Goal: Task Accomplishment & Management: Manage account settings

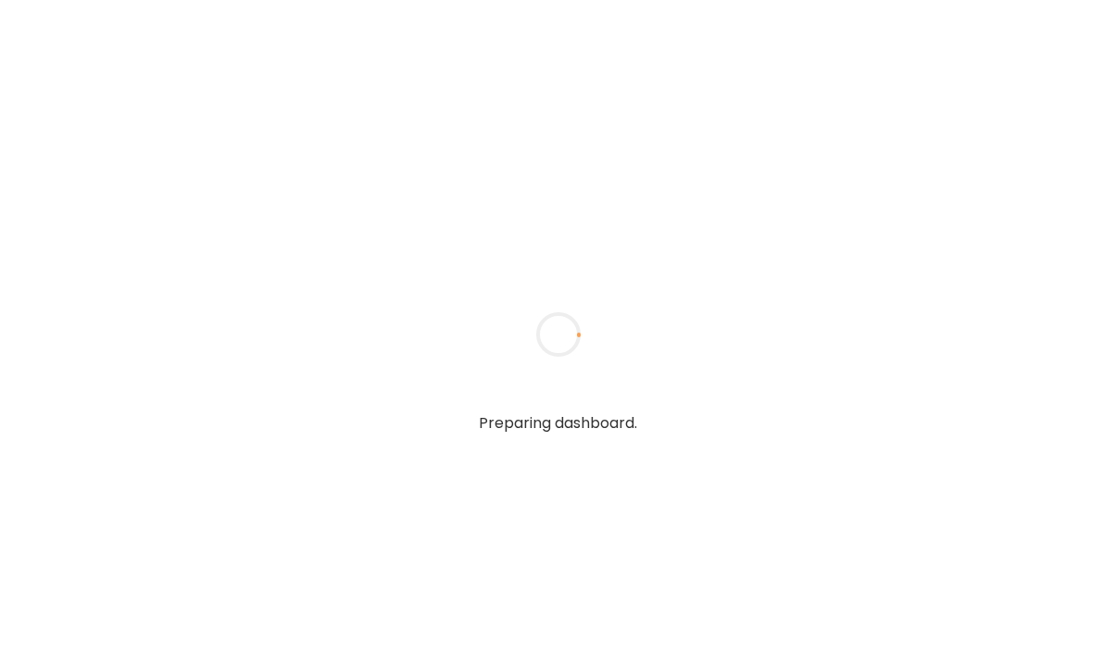
type textarea "**********"
type input "**********"
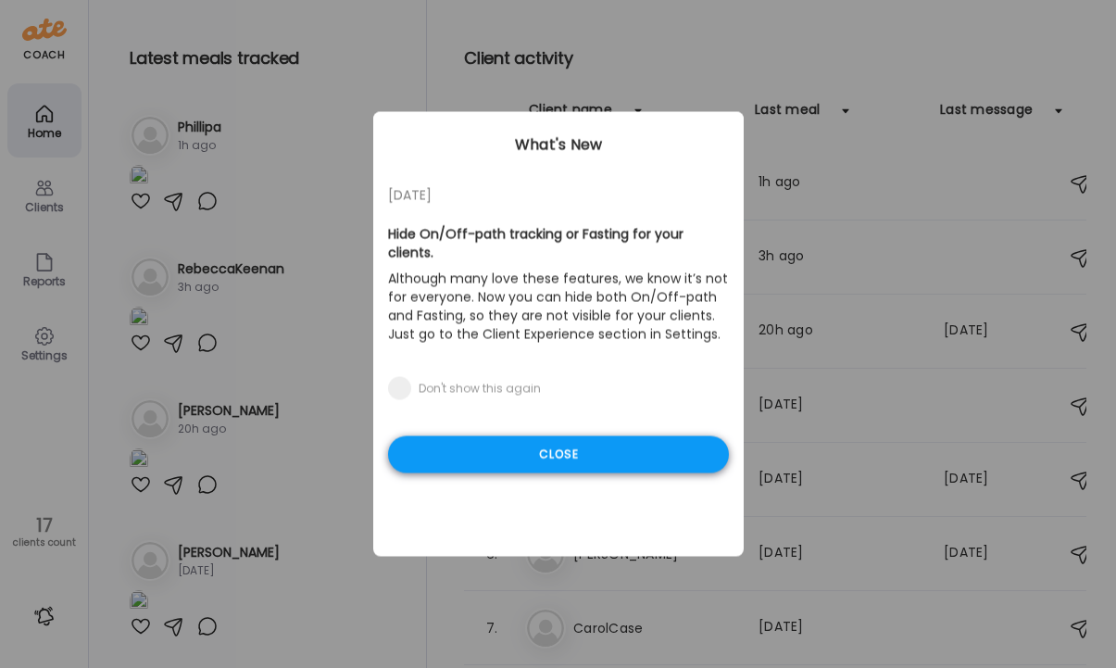
click at [545, 437] on div "Close" at bounding box center [558, 454] width 341 height 37
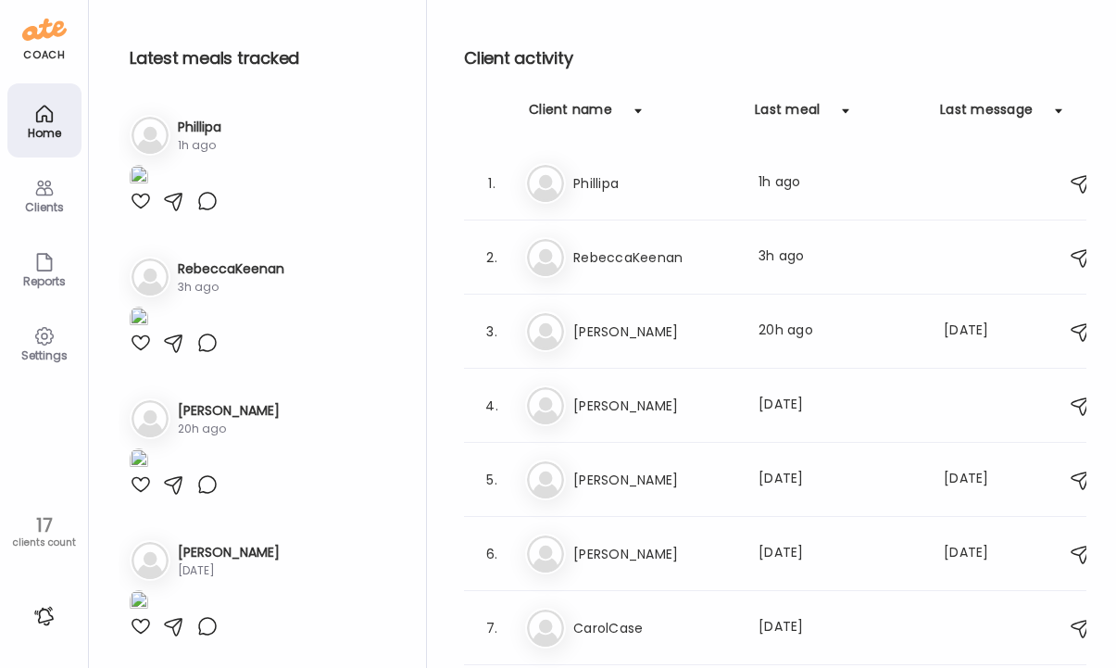
click at [46, 536] on div "clients count" at bounding box center [43, 542] width 75 height 13
click at [632, 401] on h3 "[PERSON_NAME]" at bounding box center [654, 406] width 163 height 22
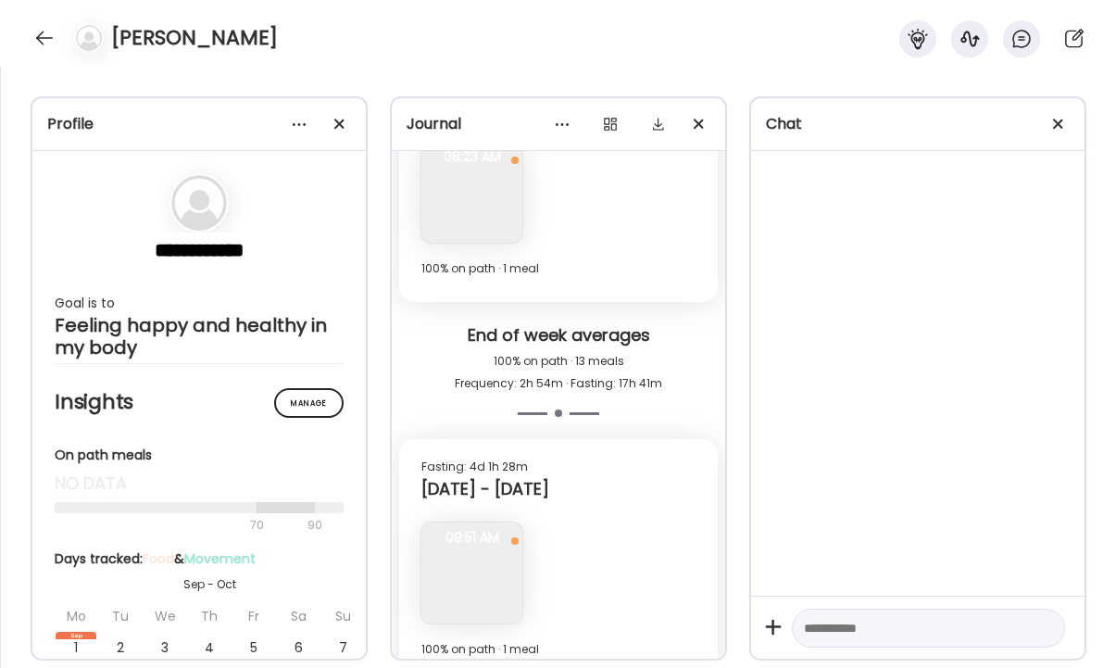
scroll to position [3299, 0]
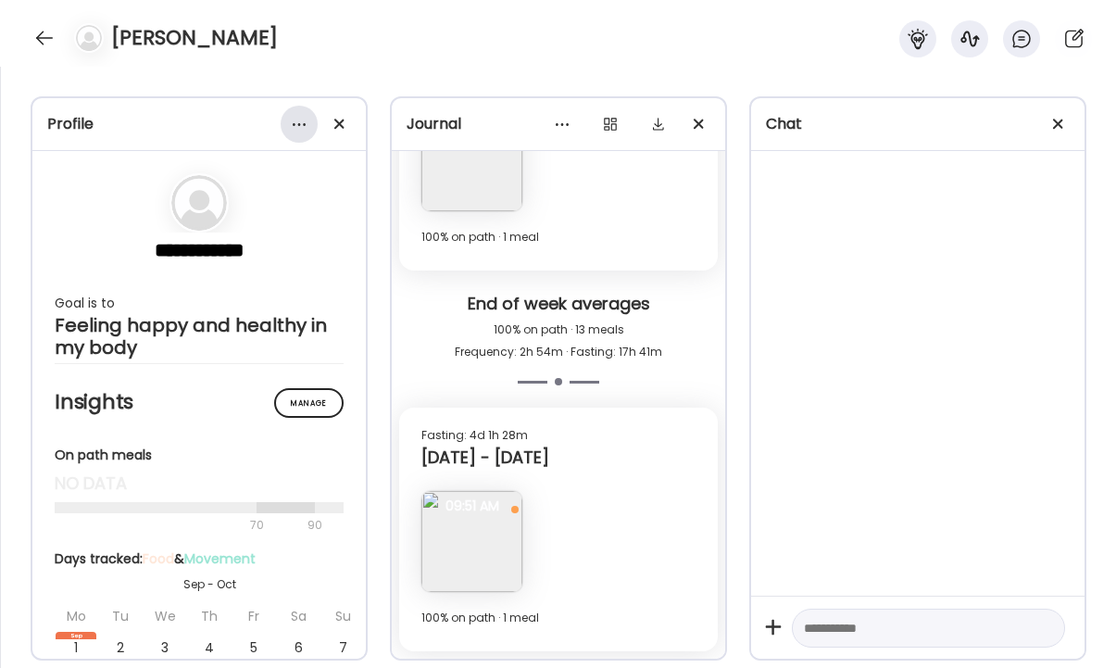
click at [293, 127] on div at bounding box center [299, 124] width 37 height 37
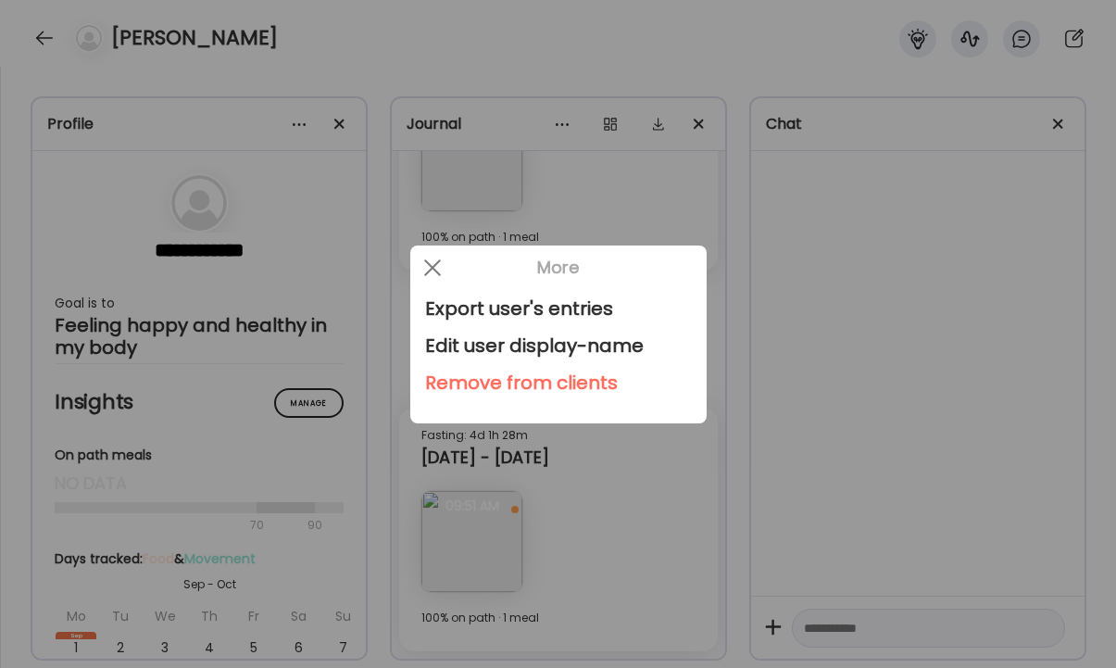
click at [509, 383] on div "Remove from clients" at bounding box center [558, 382] width 267 height 37
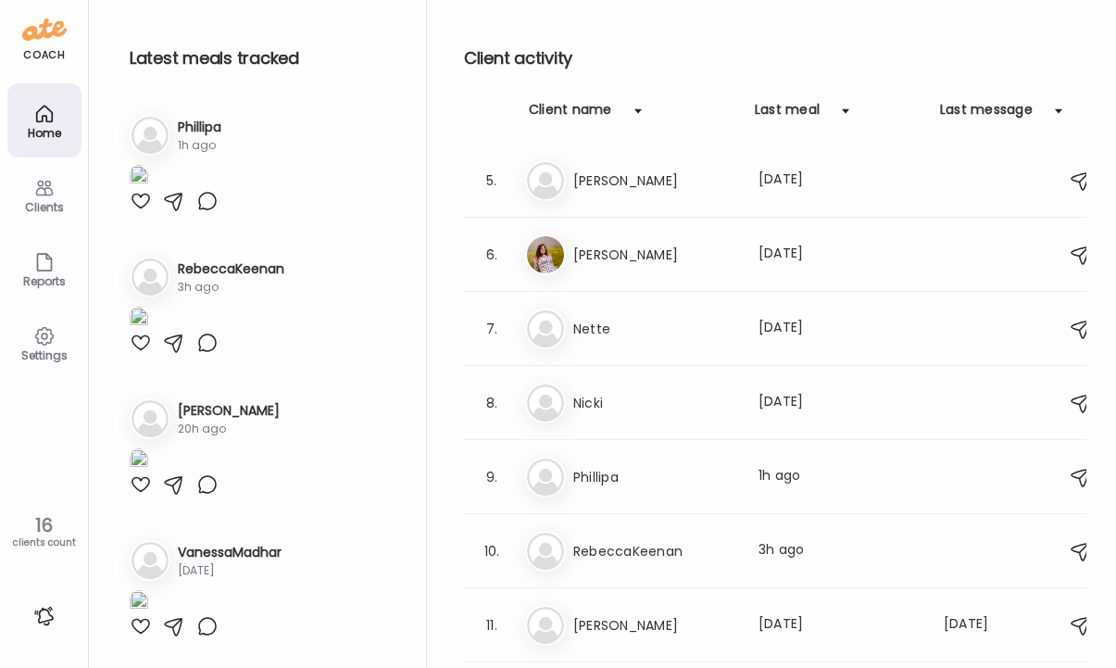
scroll to position [278, 0]
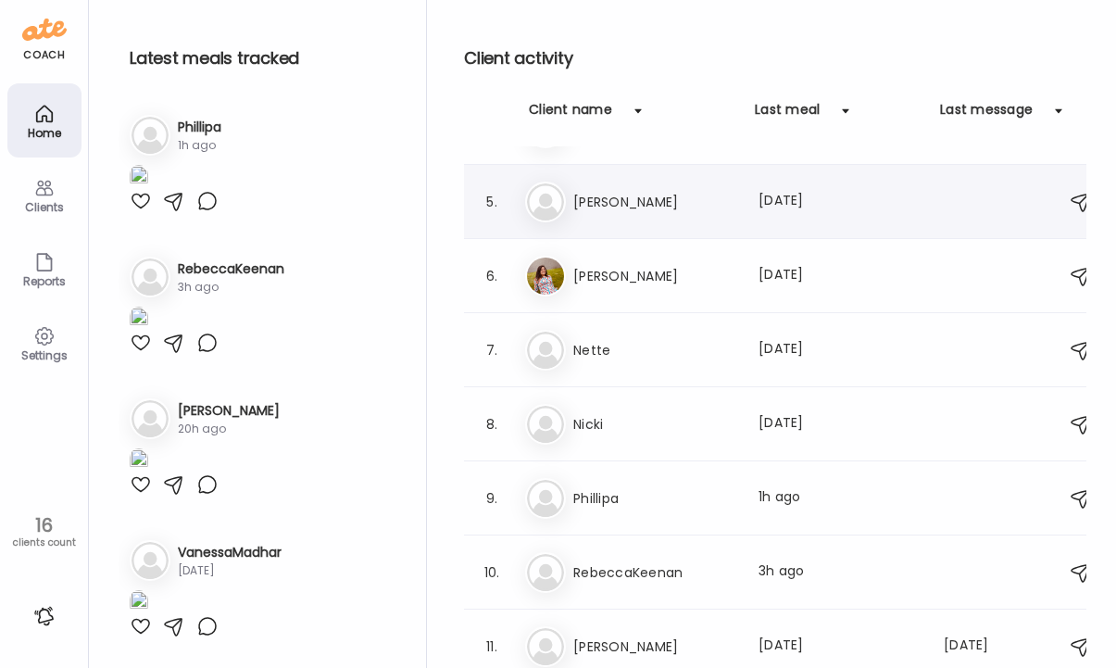
click at [605, 201] on h3 "[PERSON_NAME]" at bounding box center [654, 202] width 163 height 22
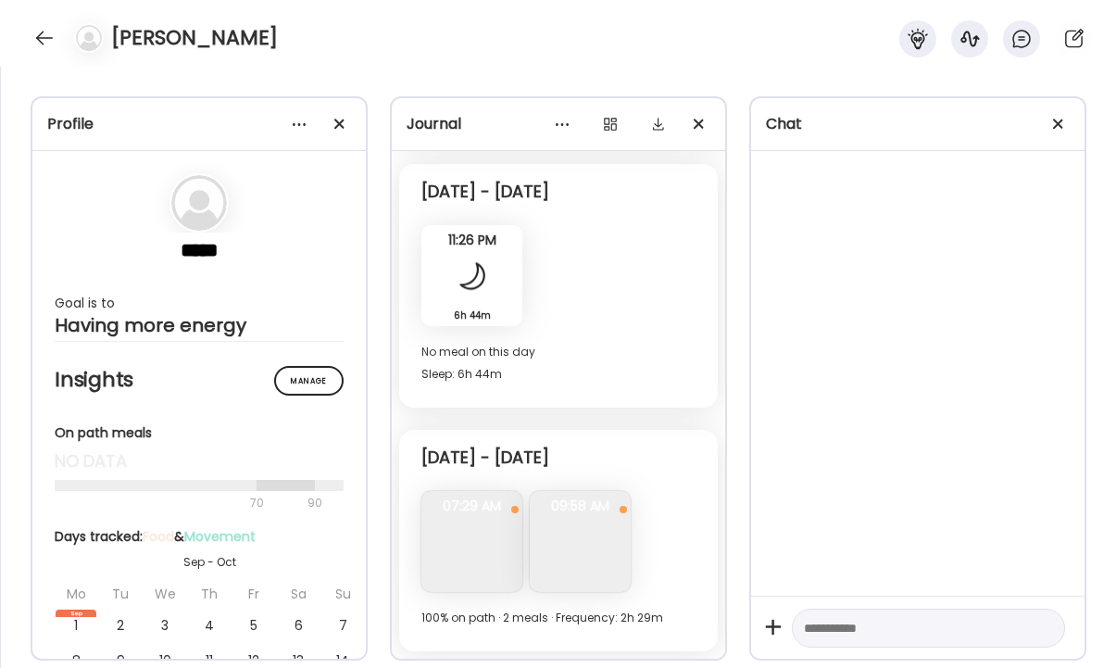
scroll to position [3947, 0]
click at [299, 122] on div at bounding box center [299, 124] width 37 height 37
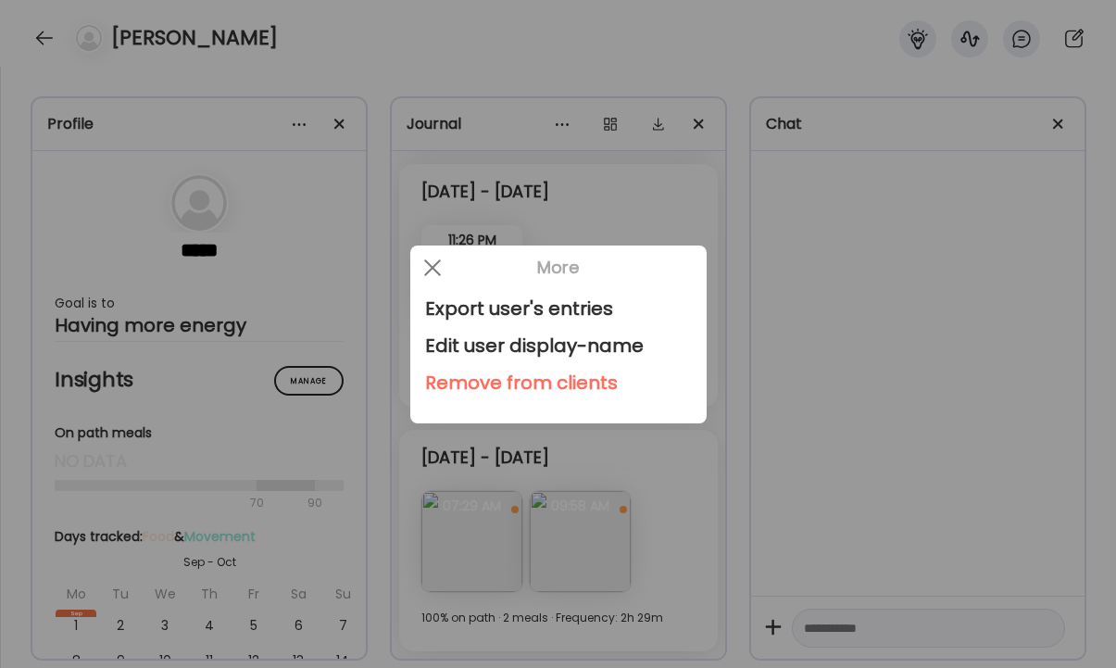
click at [503, 377] on div "Remove from clients" at bounding box center [558, 382] width 267 height 37
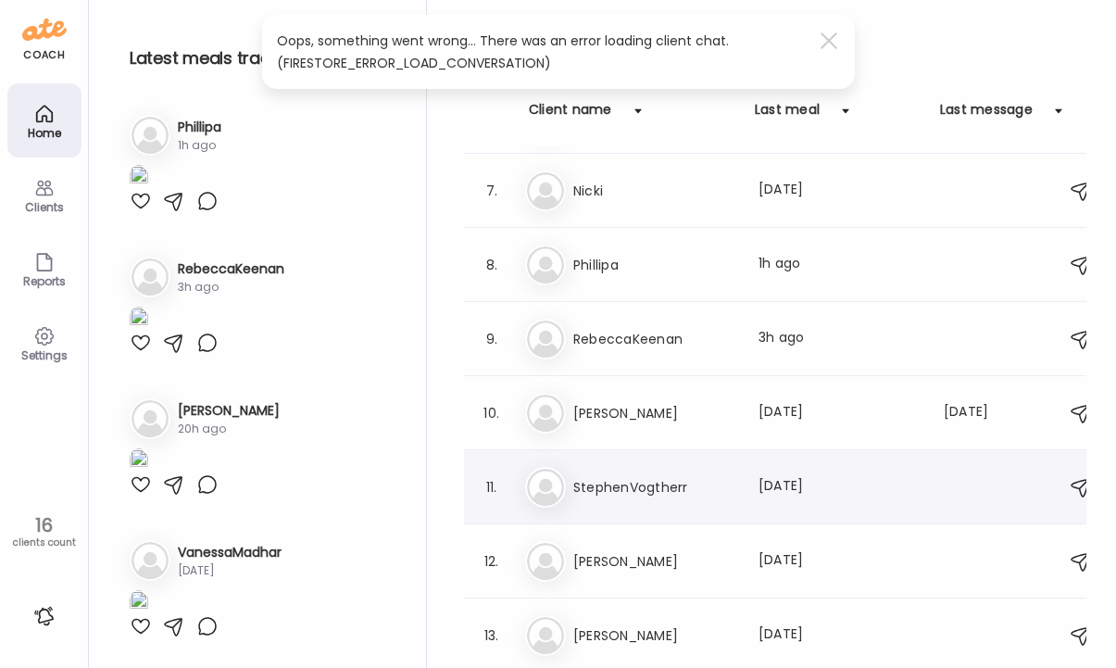
scroll to position [581, 0]
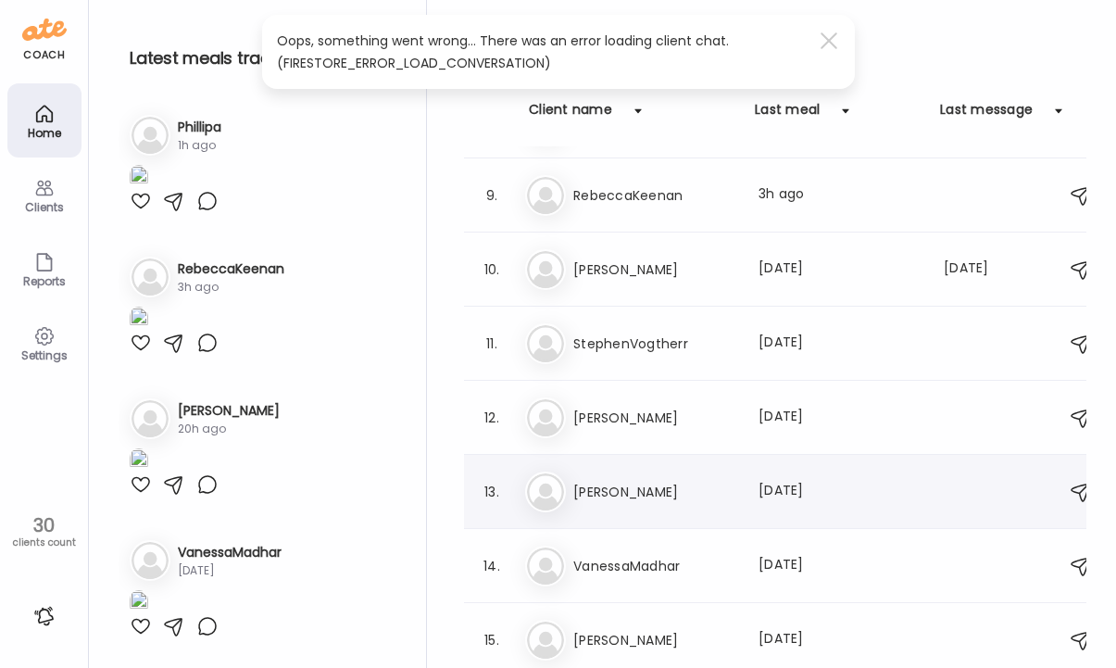
click at [596, 491] on h3 "[PERSON_NAME]" at bounding box center [654, 492] width 163 height 22
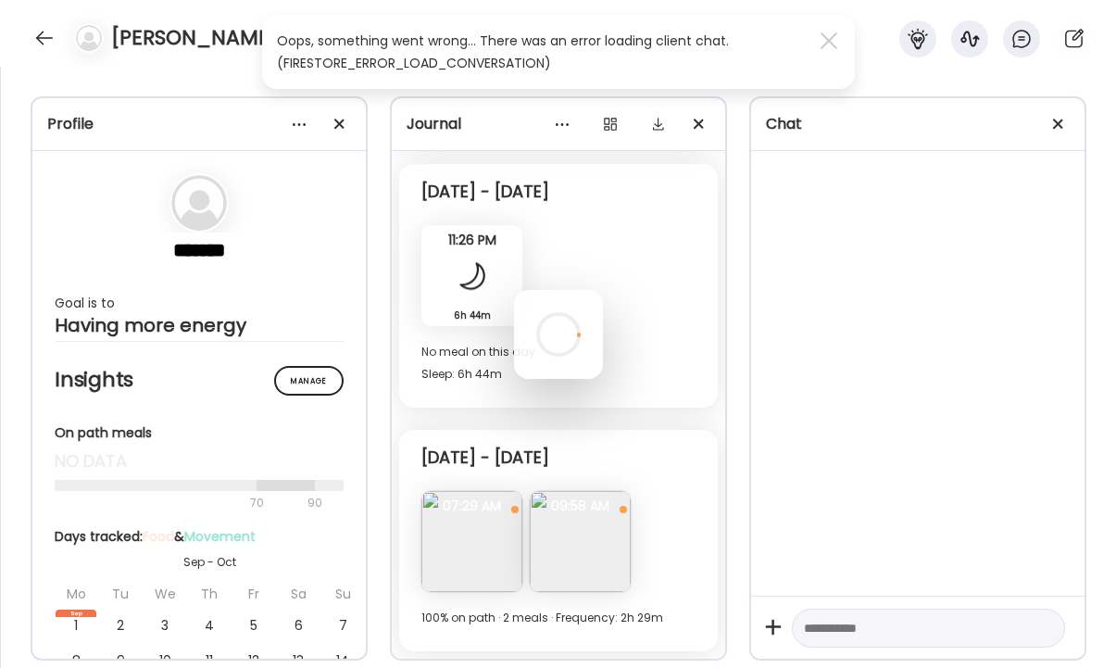
scroll to position [1796, 0]
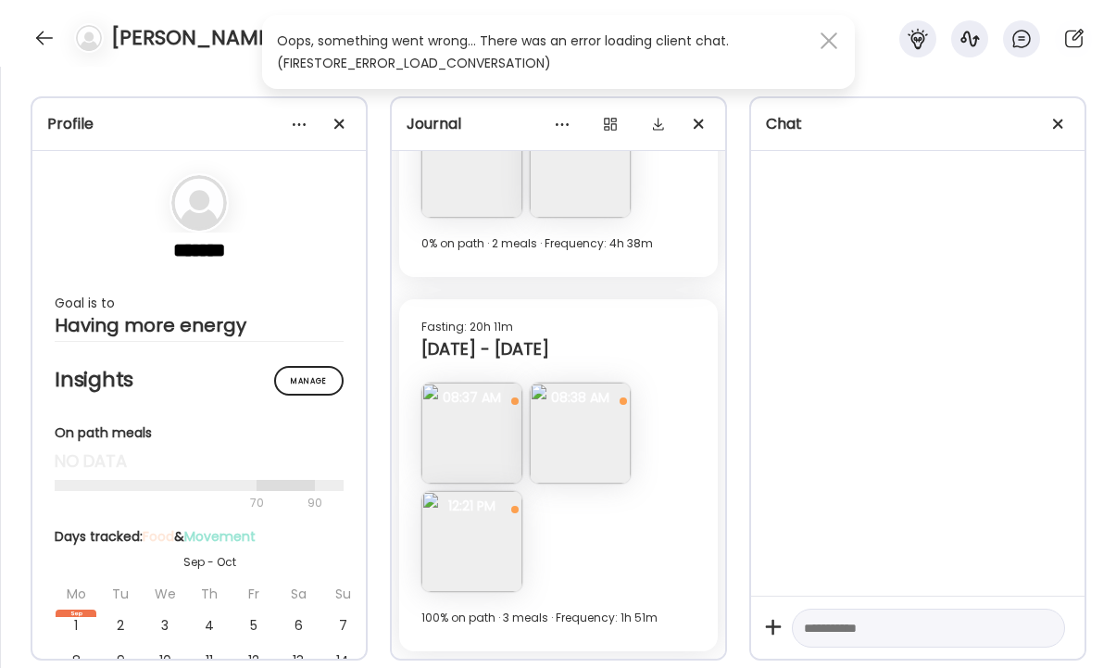
click at [834, 39] on div at bounding box center [828, 40] width 37 height 37
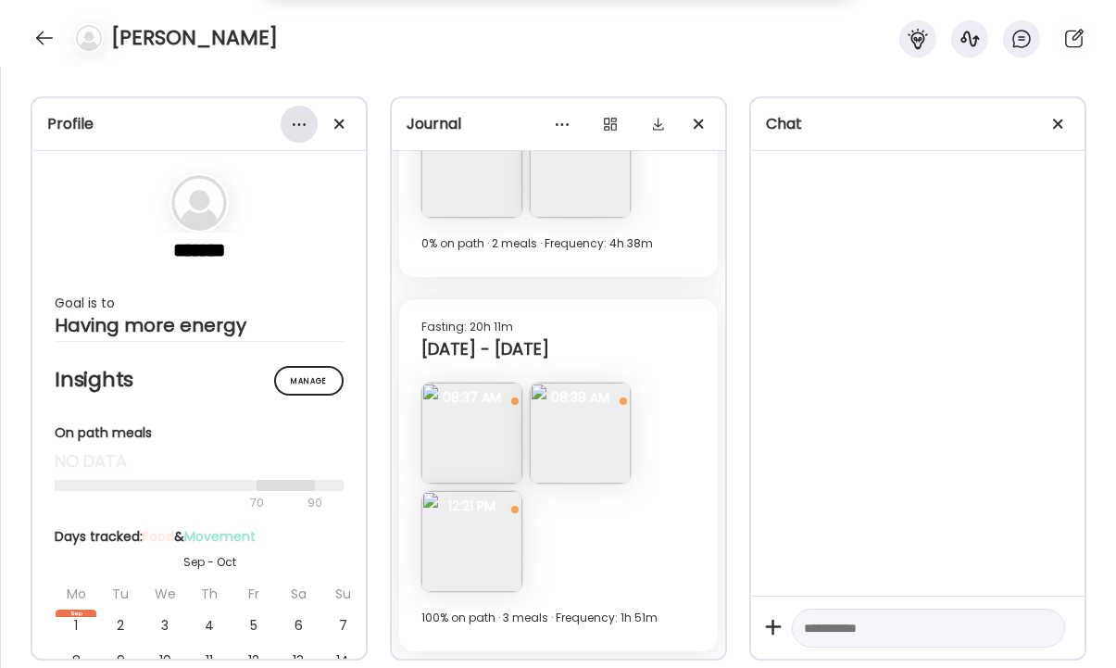
click at [295, 127] on div at bounding box center [299, 124] width 37 height 37
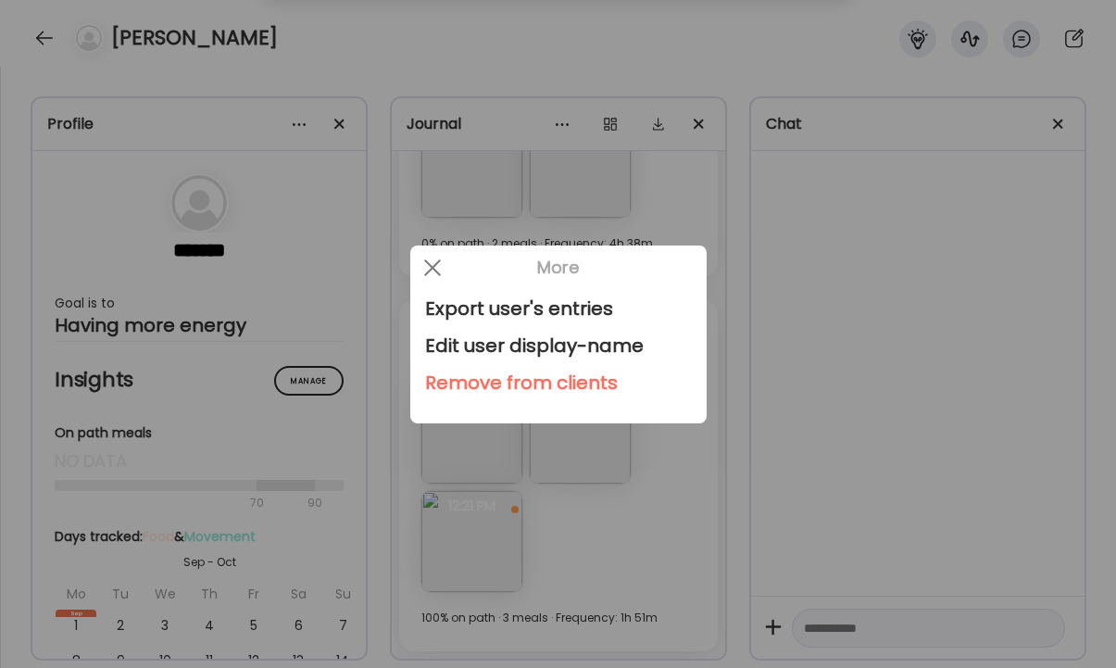
click at [554, 379] on div "Remove from clients" at bounding box center [558, 382] width 267 height 37
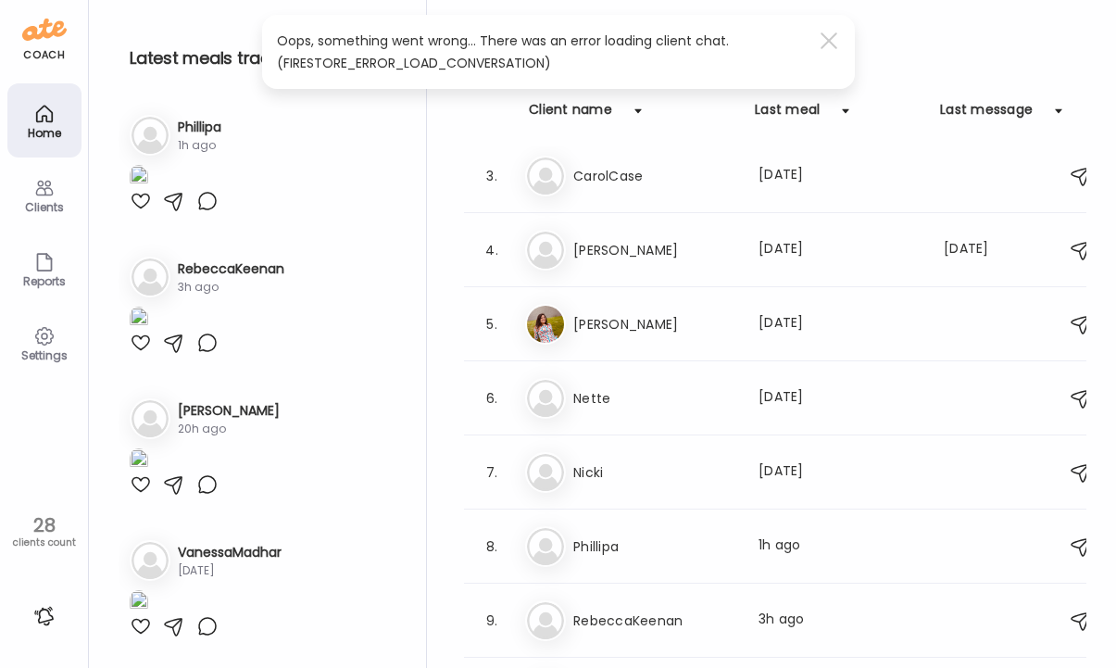
scroll to position [153, 0]
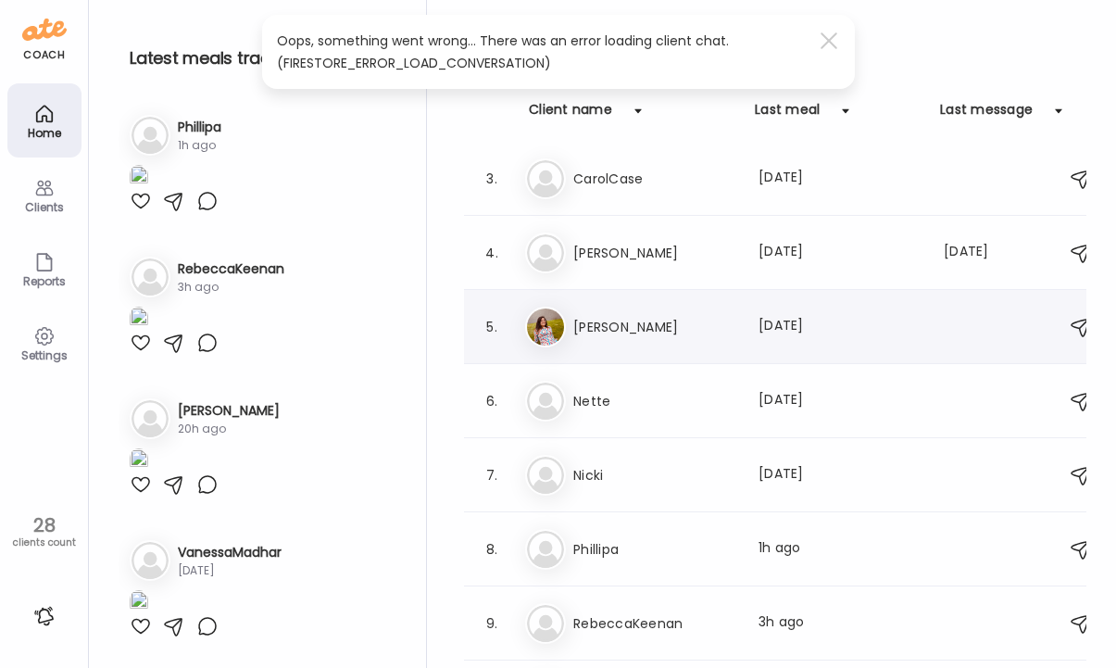
click at [591, 328] on h3 "[PERSON_NAME]" at bounding box center [654, 327] width 163 height 22
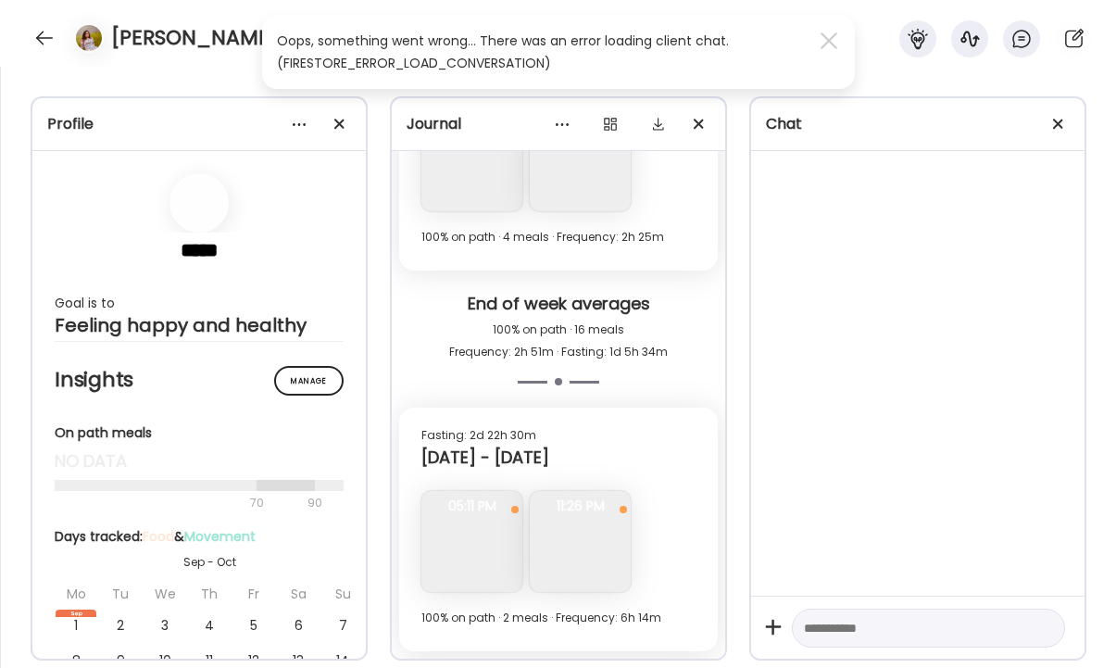
scroll to position [3713, 0]
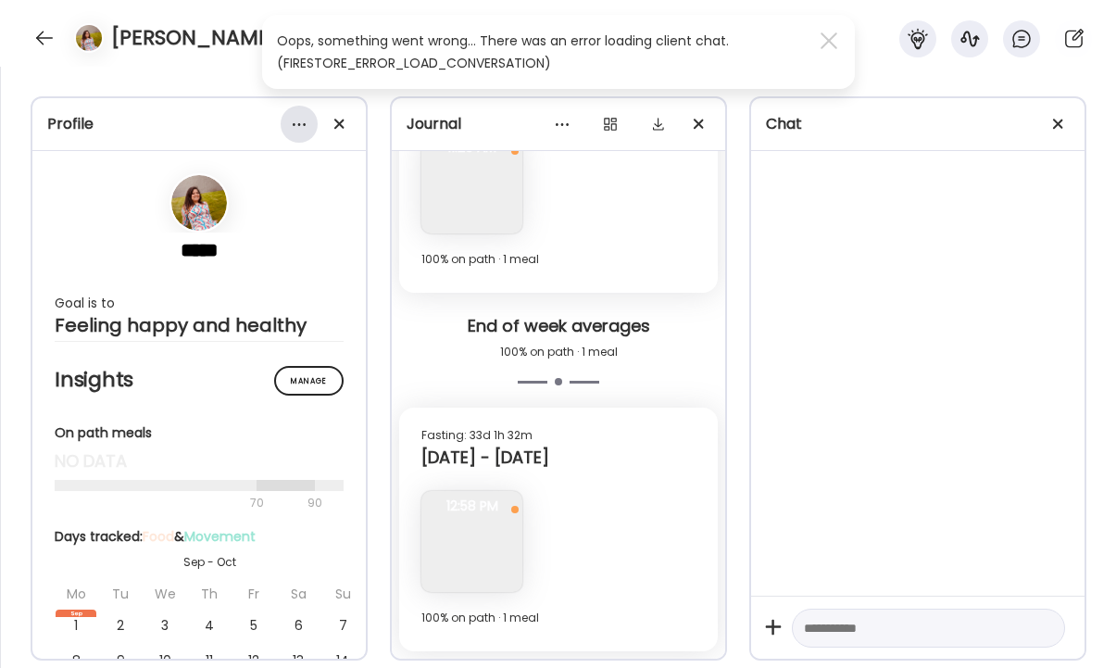
click at [300, 124] on div at bounding box center [299, 124] width 37 height 37
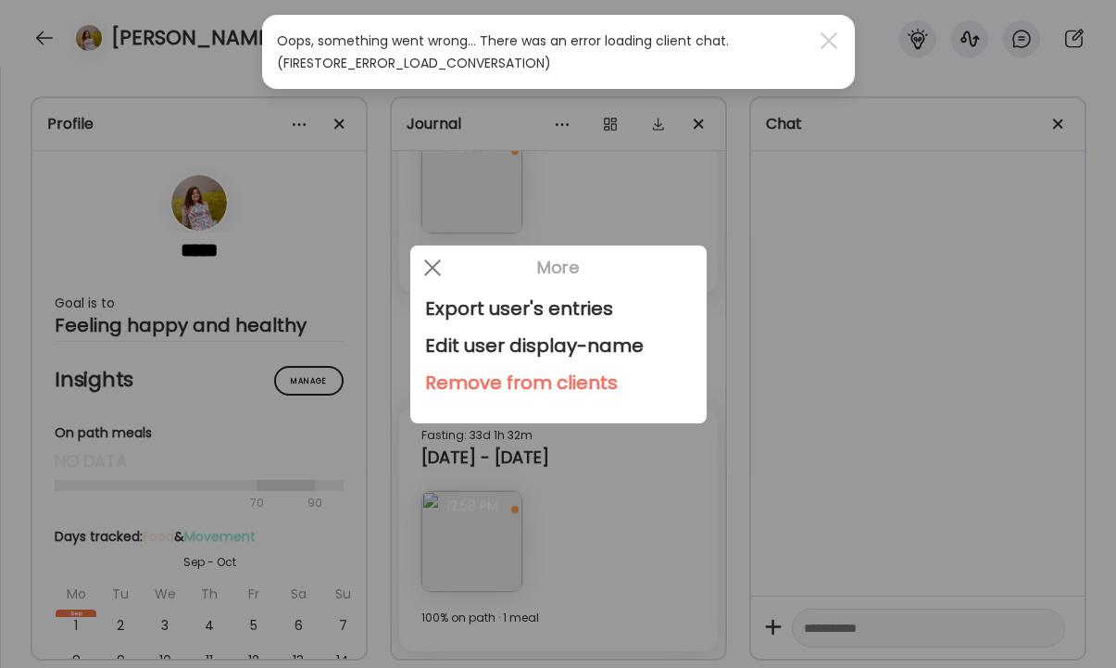
click at [489, 379] on div "Remove from clients" at bounding box center [558, 382] width 267 height 37
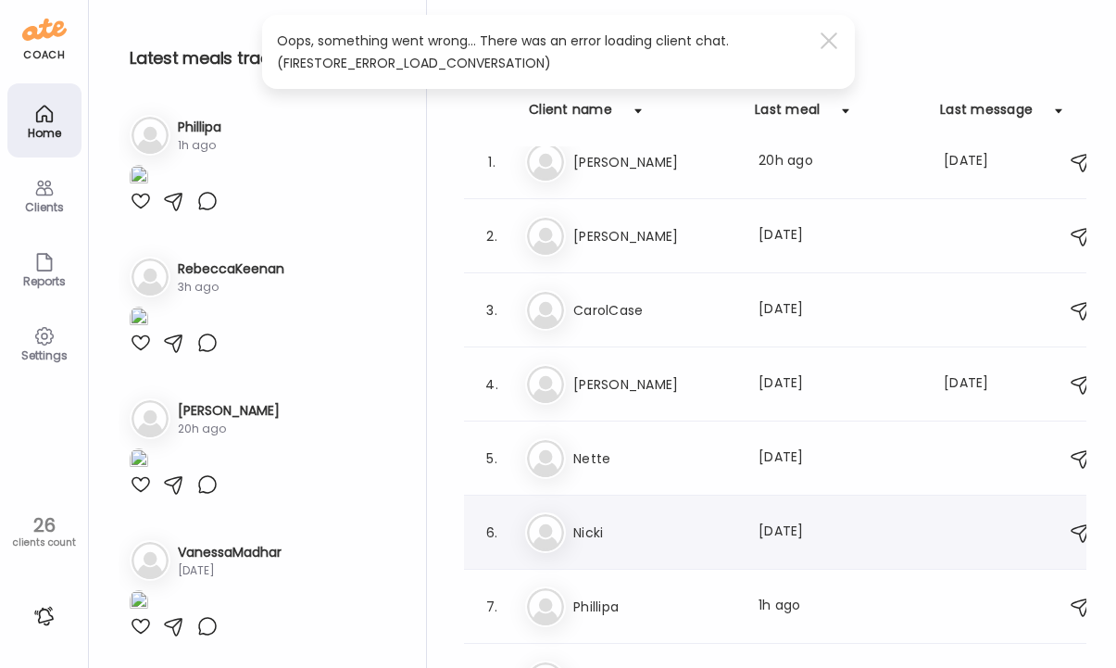
scroll to position [0, 0]
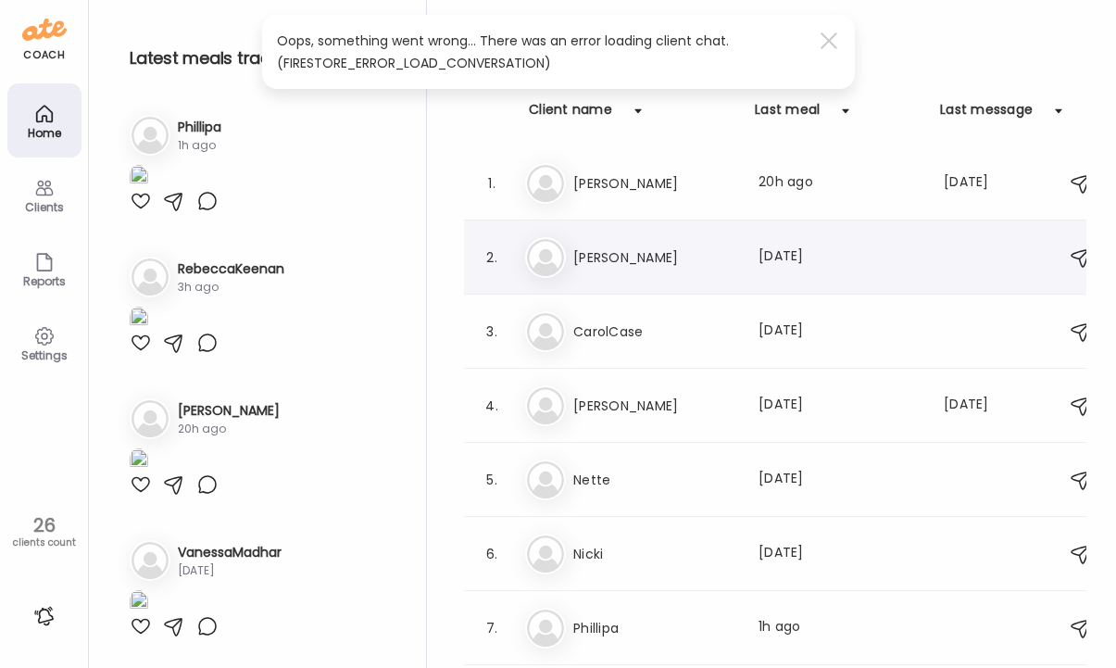
click at [586, 255] on h3 "[PERSON_NAME]" at bounding box center [654, 257] width 163 height 22
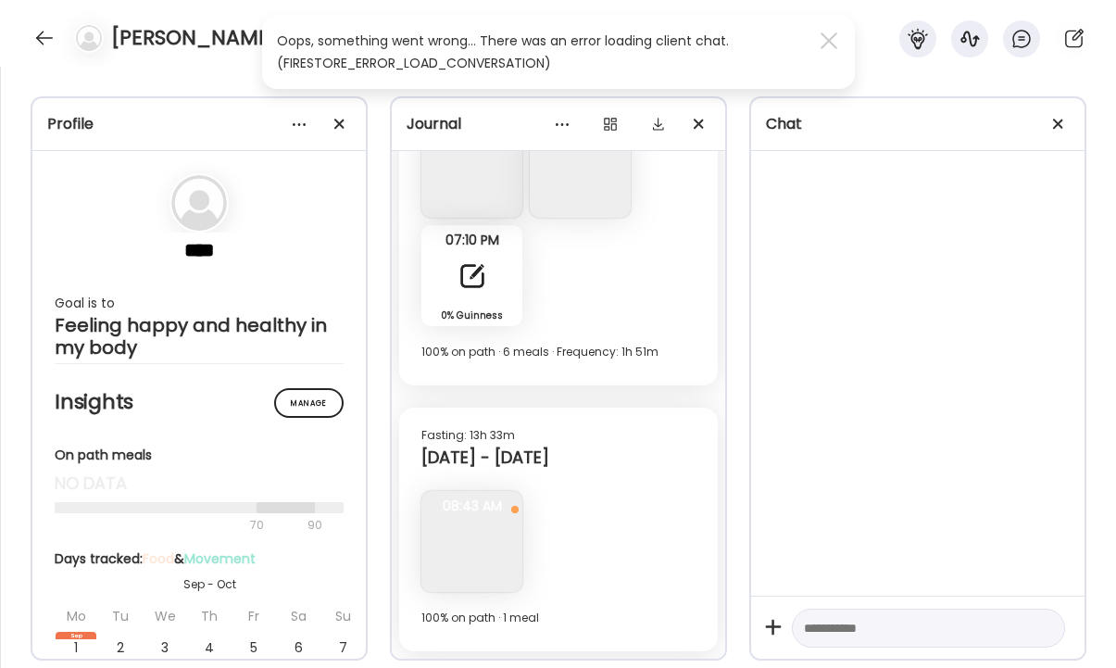
scroll to position [3241, 0]
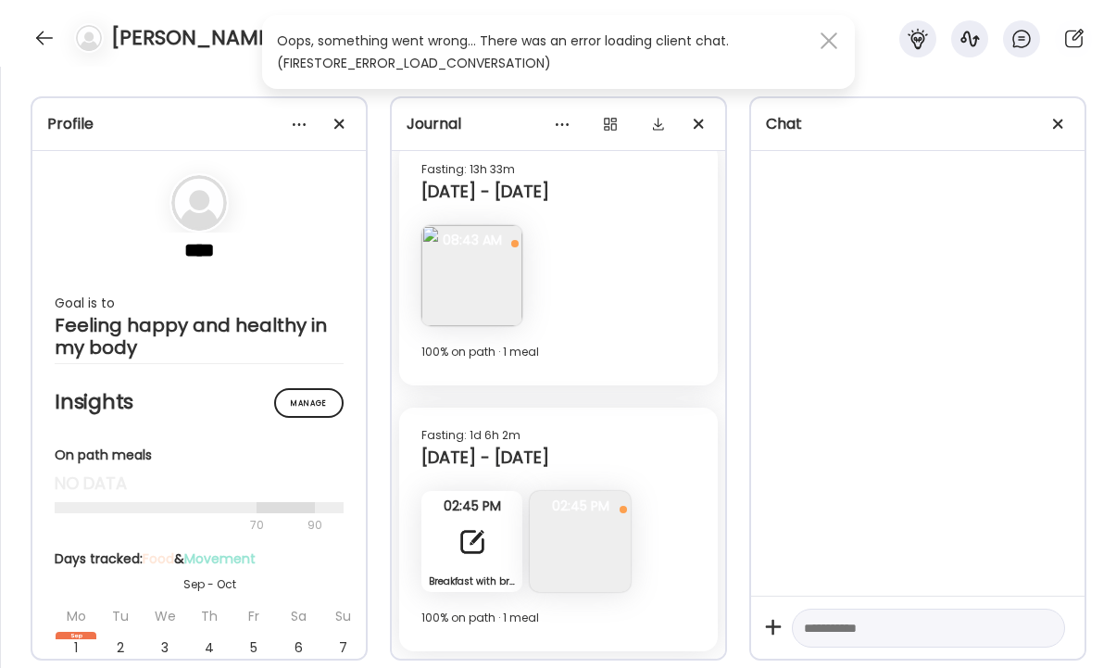
click at [823, 33] on span at bounding box center [828, 40] width 17 height 17
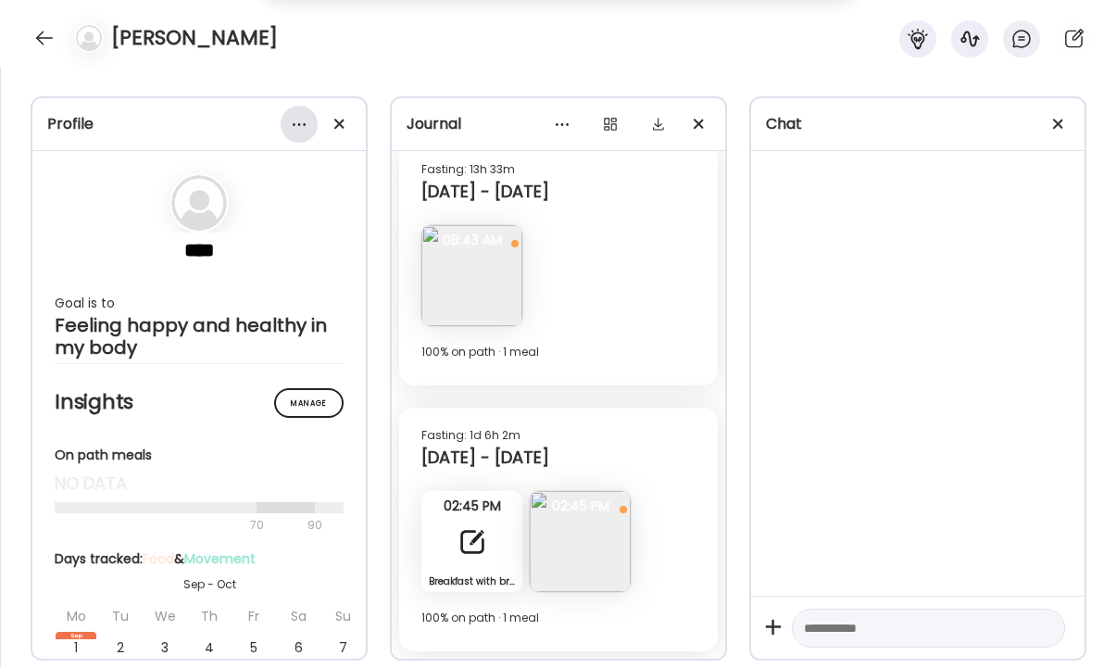
click at [293, 124] on div at bounding box center [299, 124] width 37 height 37
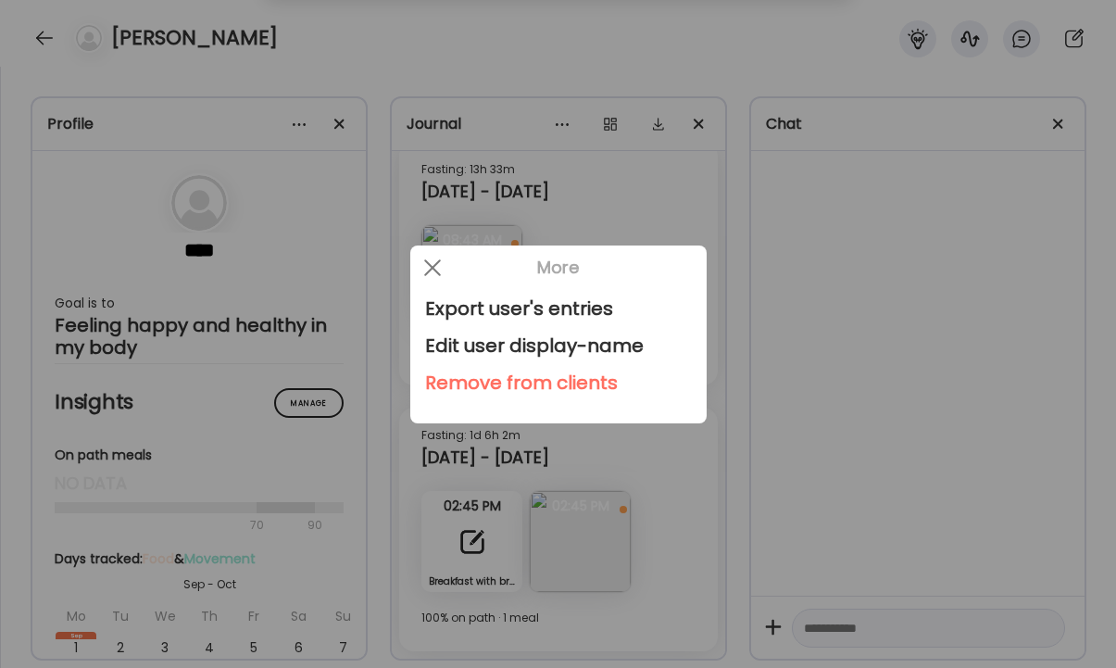
click at [499, 378] on div "Remove from clients" at bounding box center [558, 382] width 267 height 37
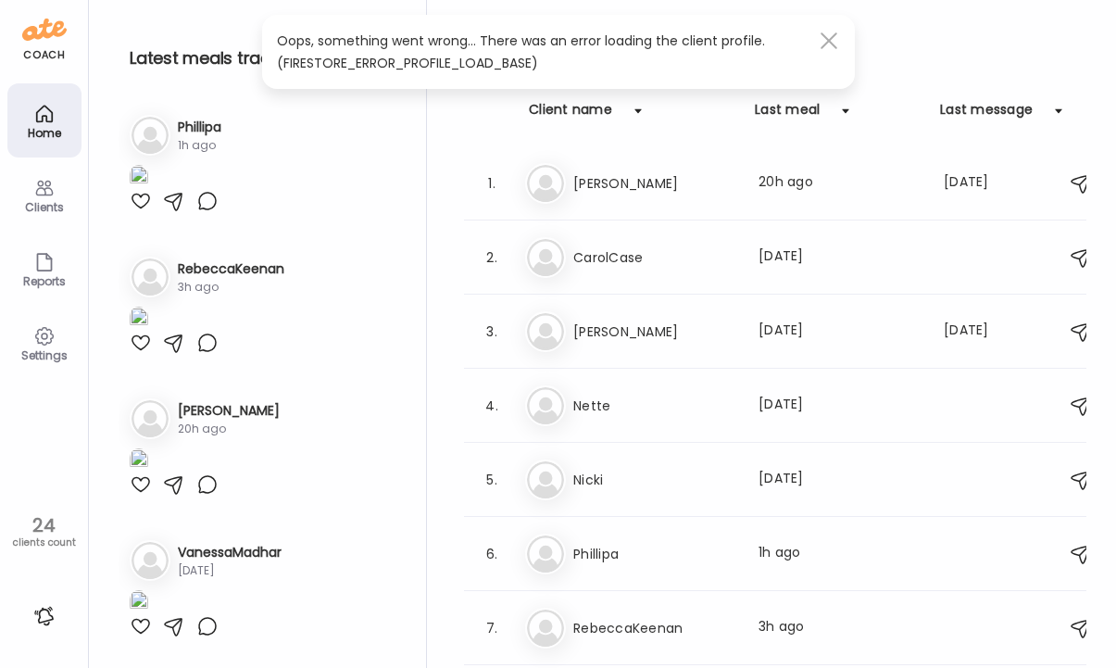
click at [827, 37] on div at bounding box center [828, 40] width 37 height 37
